Goal: Information Seeking & Learning: Learn about a topic

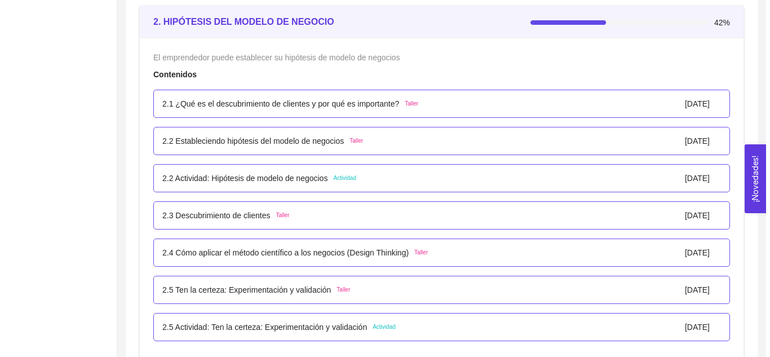
scroll to position [1288, 0]
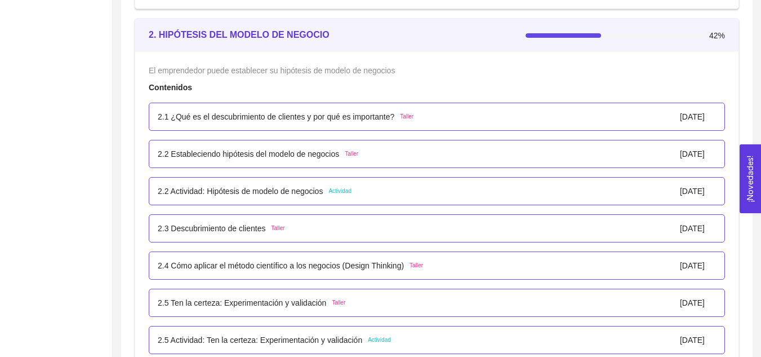
click at [247, 123] on p "2.1 ¿Qué es el descubrimiento de clientes y por qué es importante?" at bounding box center [276, 116] width 237 height 12
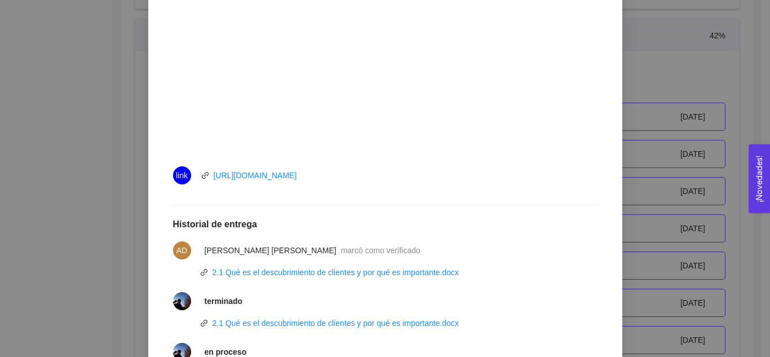
scroll to position [427, 0]
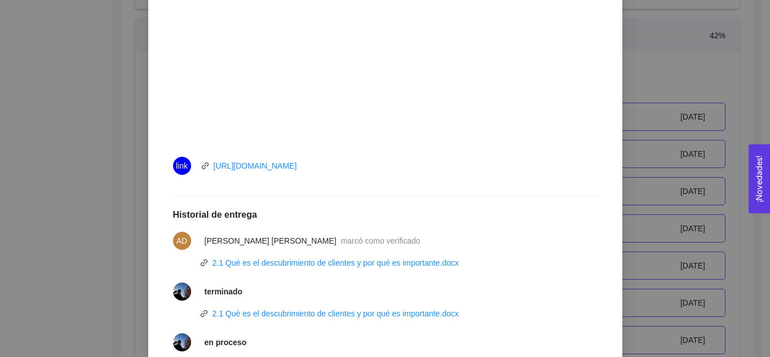
click at [359, 196] on div at bounding box center [385, 195] width 424 height 1
click at [356, 313] on link "2.1 Qué es el descubrimiento de clientes y por qué es importante.docx" at bounding box center [335, 313] width 246 height 9
click at [666, 67] on div "2. HIPÓTESIS DEL MODELO DE NEGOCIO El emprendedor puede establecer su hipótesis…" at bounding box center [385, 178] width 770 height 357
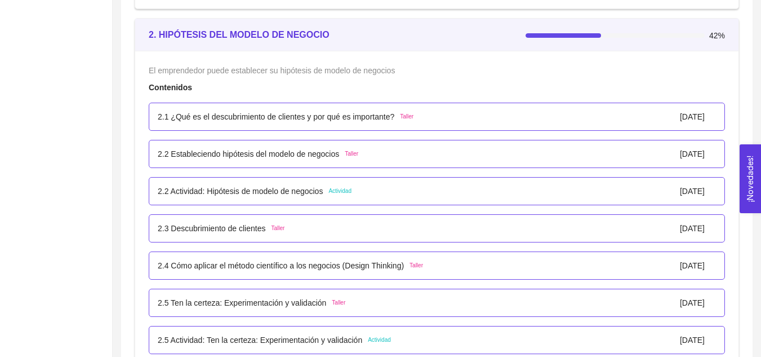
click at [299, 160] on p "2.2 Estableciendo hipótesis del modelo de negocios" at bounding box center [248, 154] width 181 height 12
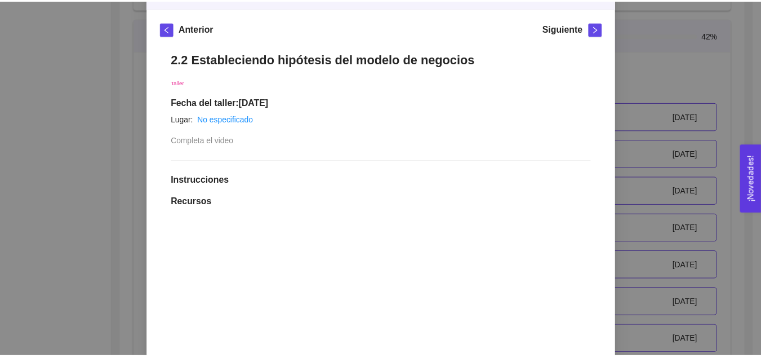
scroll to position [147, 0]
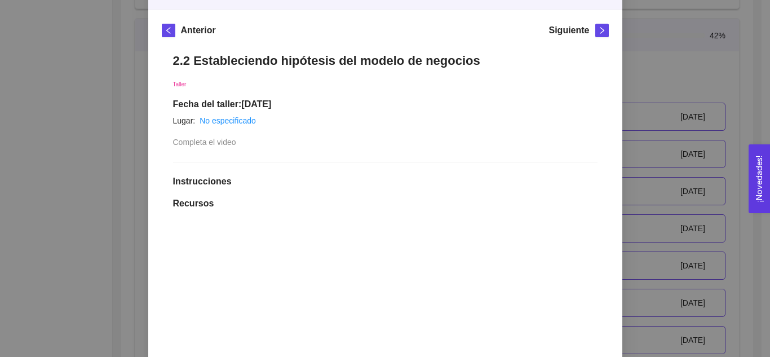
click at [649, 87] on div "2. HIPÓTESIS DEL MODELO DE NEGOCIO El emprendedor puede establecer su hipótesis…" at bounding box center [385, 178] width 770 height 357
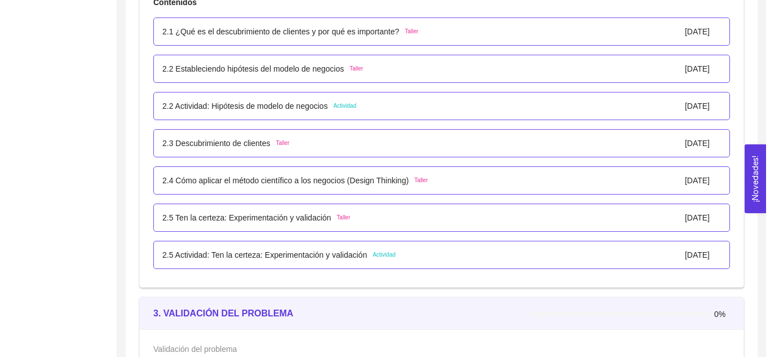
scroll to position [1374, 0]
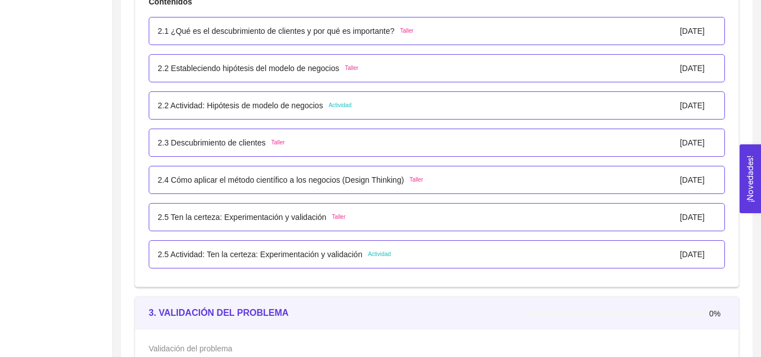
click at [242, 149] on p "2.3 Descubrimiento de clientes" at bounding box center [212, 142] width 108 height 12
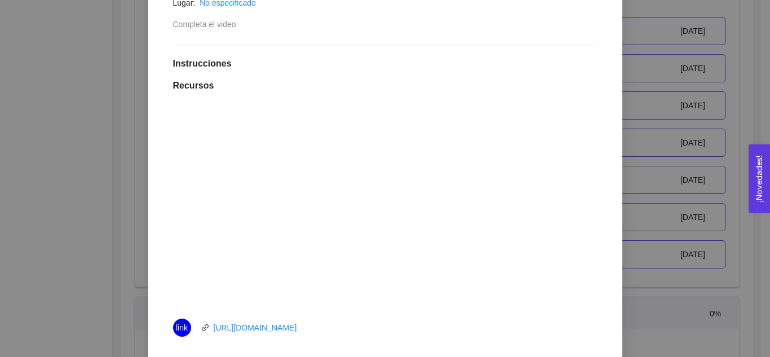
scroll to position [265, 0]
click at [117, 191] on div "2. HIPÓTESIS DEL MODELO DE NEGOCIO El emprendedor puede establecer su hipótesis…" at bounding box center [385, 178] width 770 height 357
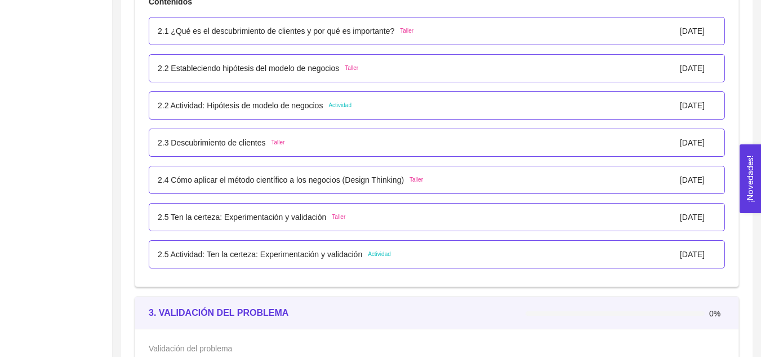
click at [224, 260] on p "2.5 Actividad: Ten la certeza: Experimentación y validación" at bounding box center [260, 254] width 205 height 12
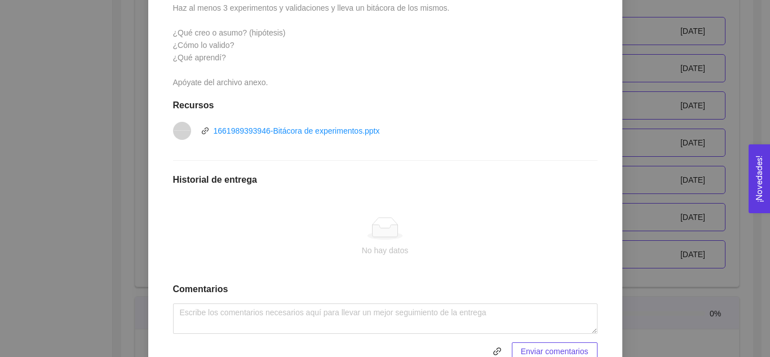
scroll to position [339, 0]
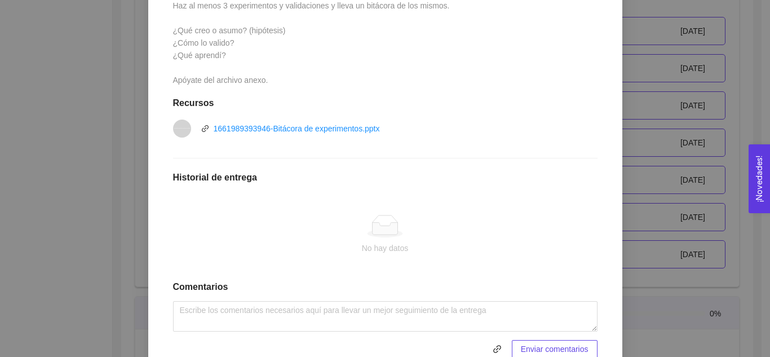
click at [52, 206] on div "2. HIPÓTESIS DEL MODELO DE NEGOCIO El emprendedor puede establecer su hipótesis…" at bounding box center [385, 178] width 770 height 357
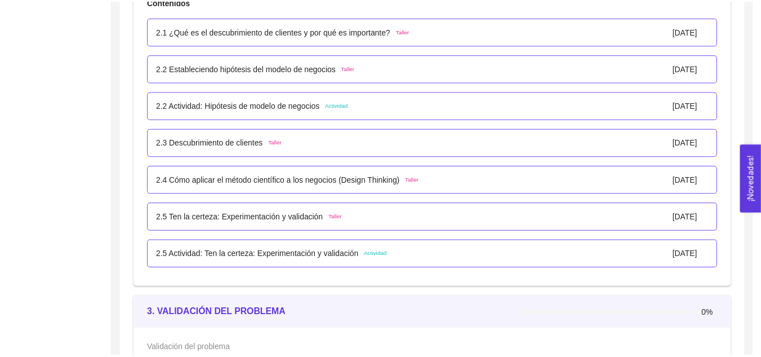
scroll to position [334, 0]
